Goal: Information Seeking & Learning: Find specific fact

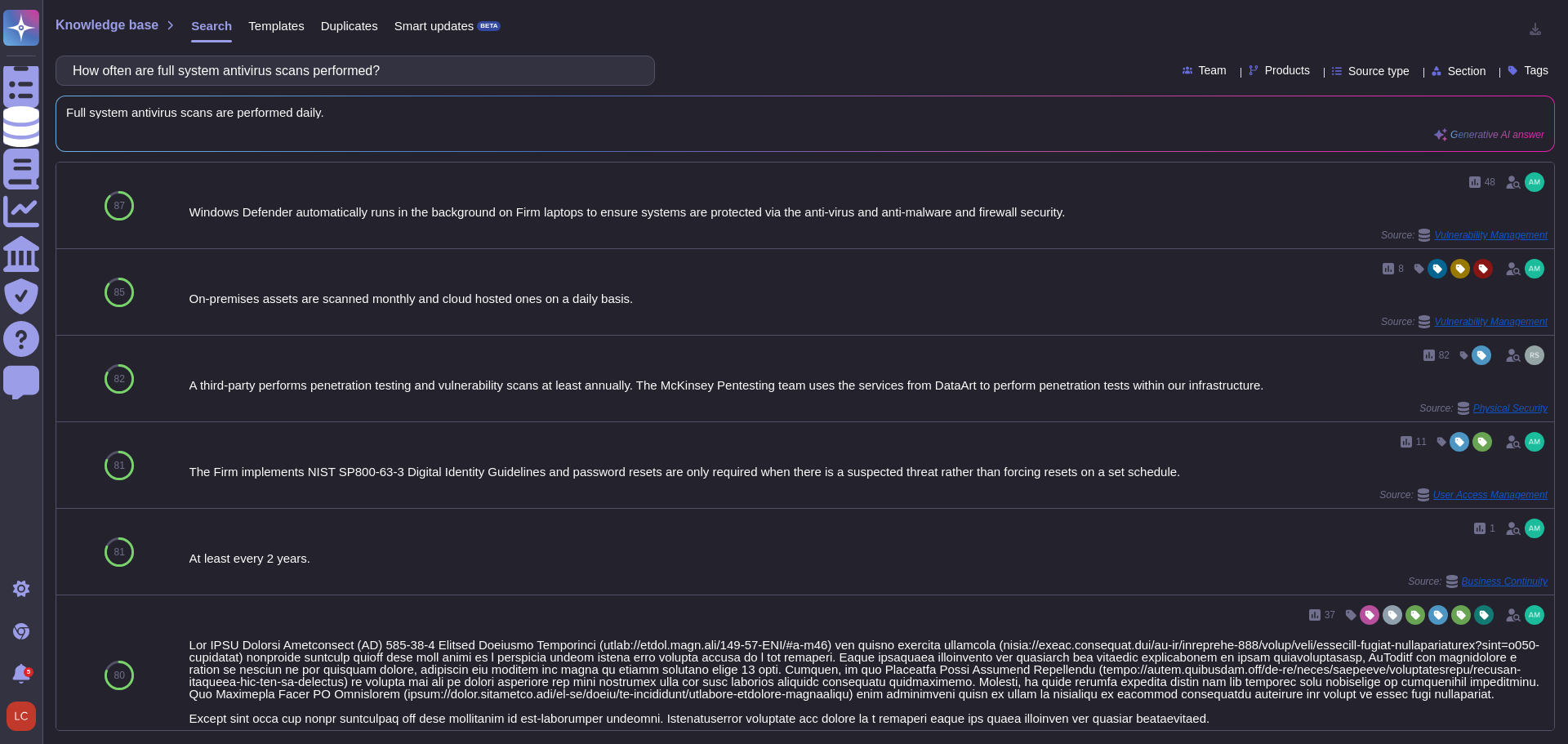
click at [218, 72] on input "How often are full system antivirus scans performed?" at bounding box center [351, 71] width 574 height 29
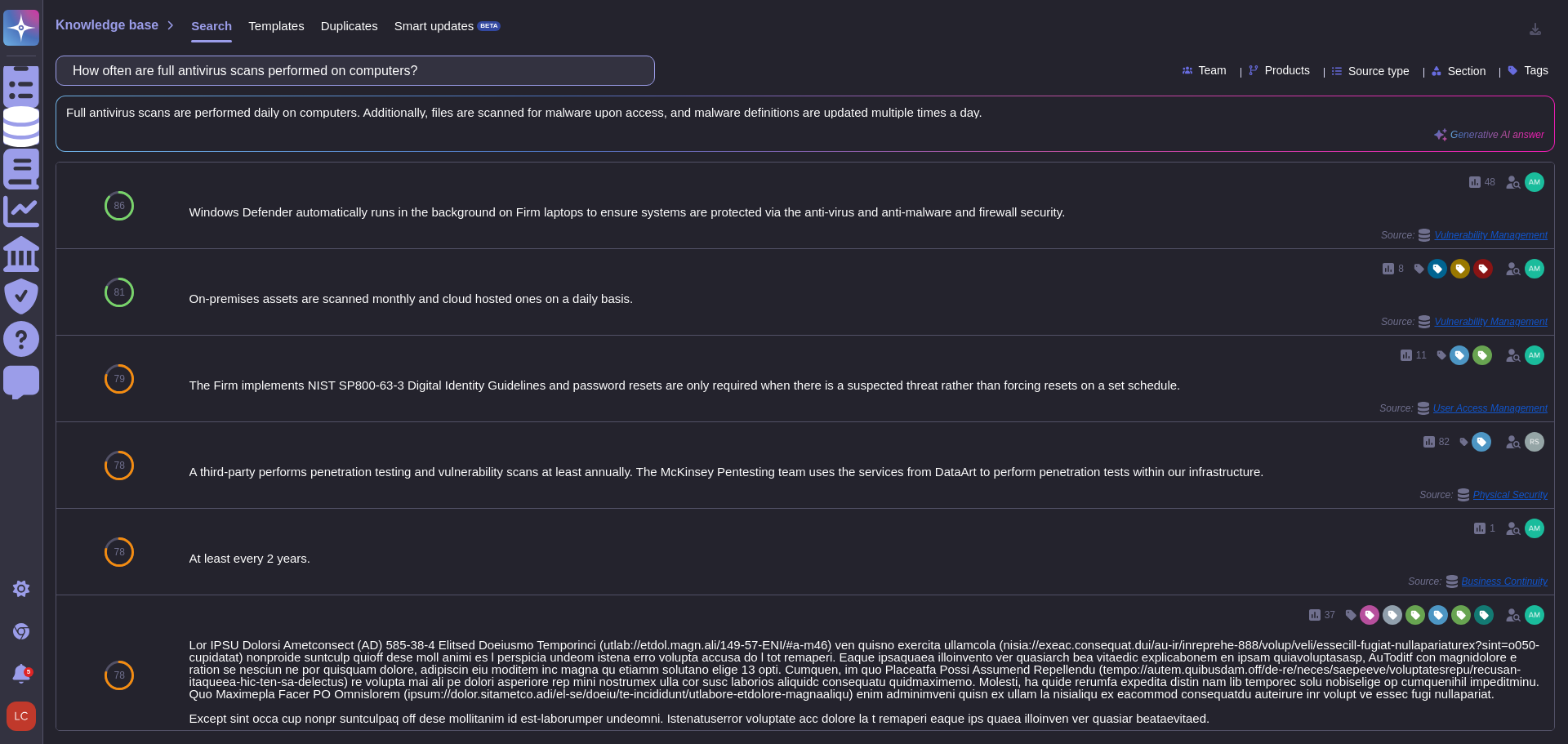
drag, startPoint x: 452, startPoint y: 68, endPoint x: -71, endPoint y: 72, distance: 523.0
click at [0, 72] on html "Questionnaires Knowledge Base Documents Analytics CAIQ / SIG Trust Center Help …" at bounding box center [784, 372] width 1568 height 744
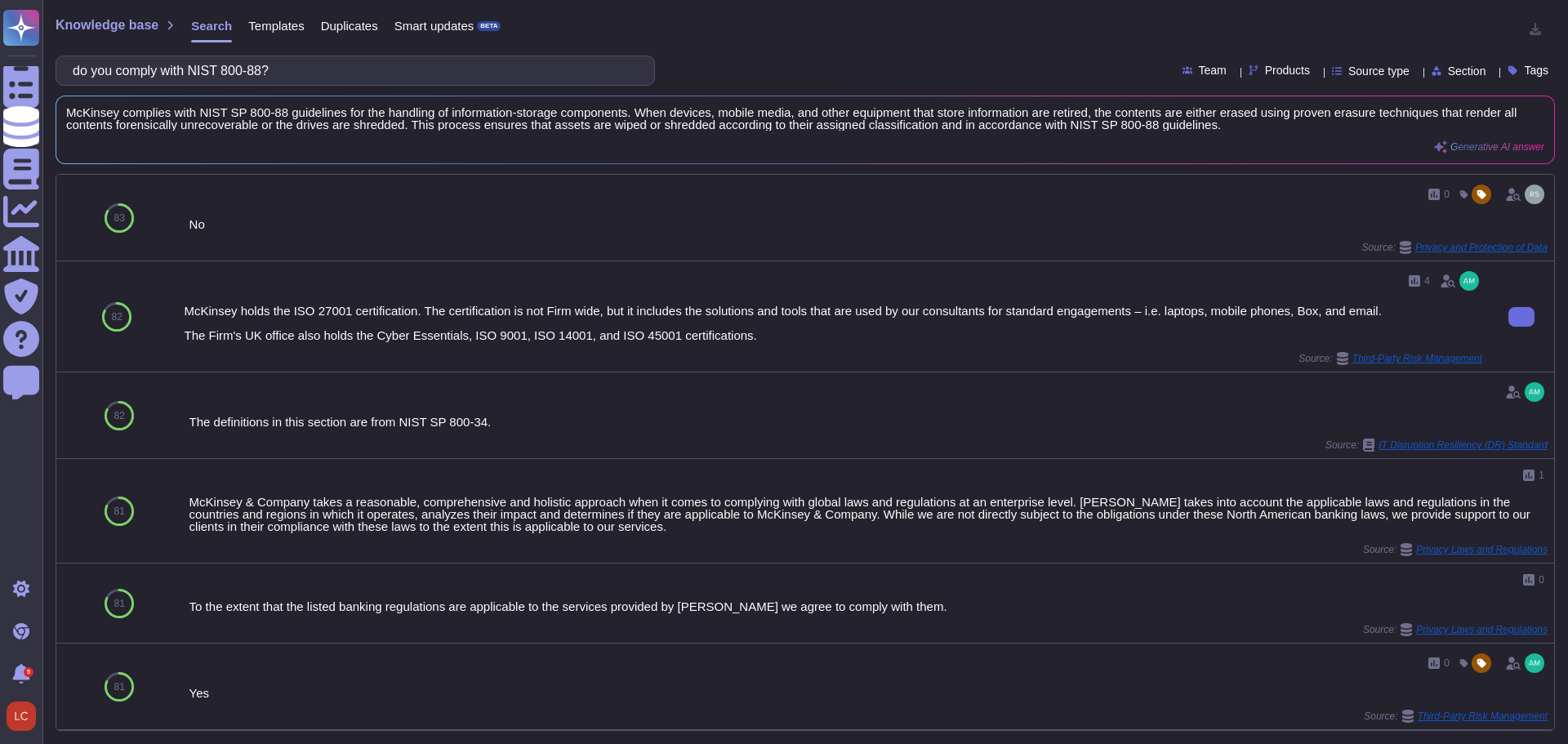
type input "do you comply with NIST 800-88?"
